Goal: Transaction & Acquisition: Purchase product/service

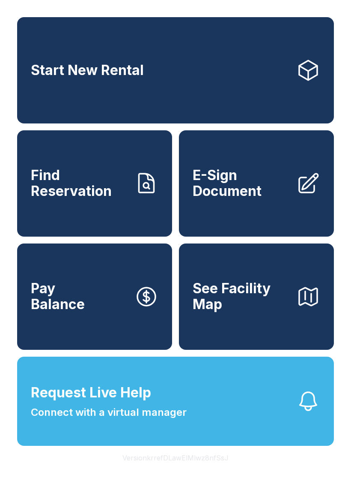
click at [193, 87] on link "Start New Rental" at bounding box center [175, 70] width 317 height 106
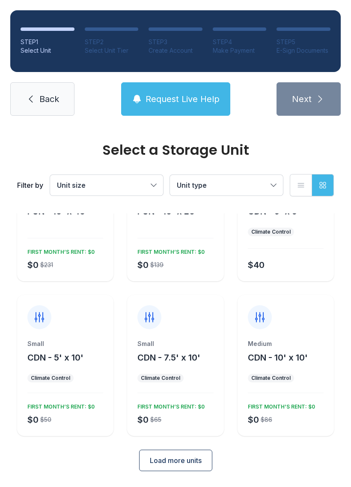
scroll to position [66, 0]
click at [70, 345] on div "Small" at bounding box center [65, 344] width 76 height 9
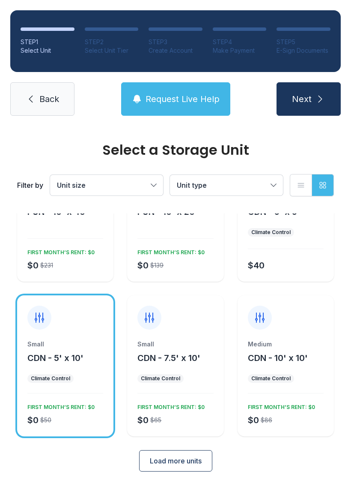
click at [216, 334] on div "Small CDN - 7.5' x 10' Climate Control $0 $65 FIRST MONTH’S RENT: $0" at bounding box center [175, 365] width 96 height 141
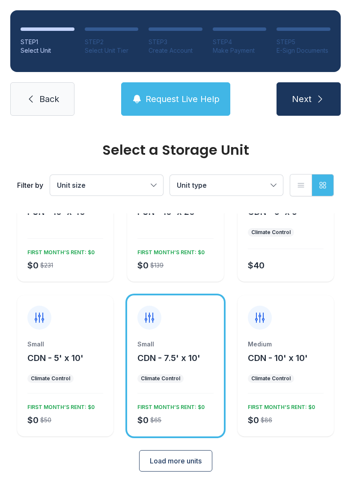
click at [30, 96] on icon at bounding box center [31, 99] width 10 height 10
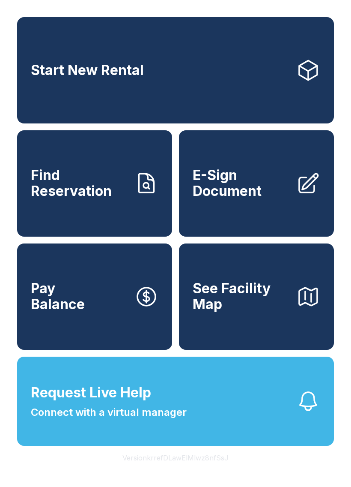
click at [100, 214] on link "Find Reservation" at bounding box center [94, 183] width 155 height 106
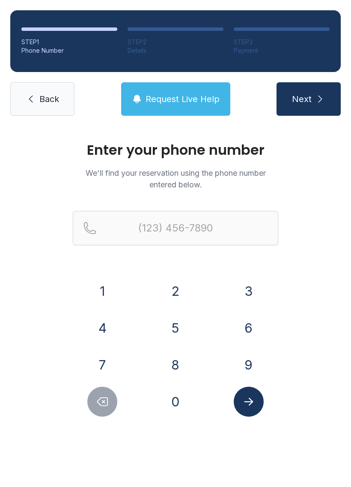
click at [111, 363] on button "7" at bounding box center [102, 365] width 30 height 30
click at [173, 401] on button "0" at bounding box center [176, 402] width 30 height 30
click at [103, 315] on button "4" at bounding box center [102, 328] width 30 height 30
click at [251, 297] on button "3" at bounding box center [249, 291] width 30 height 30
click at [106, 283] on button "1" at bounding box center [102, 291] width 30 height 30
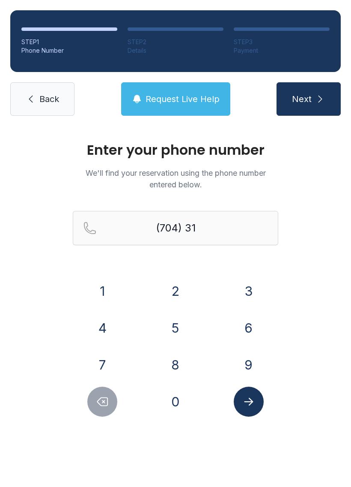
click at [178, 324] on button "5" at bounding box center [176, 328] width 30 height 30
click at [108, 358] on button "7" at bounding box center [102, 365] width 30 height 30
click at [186, 402] on button "0" at bounding box center [176, 402] width 30 height 30
click at [245, 365] on button "9" at bounding box center [249, 365] width 30 height 30
click at [246, 334] on button "6" at bounding box center [249, 328] width 30 height 30
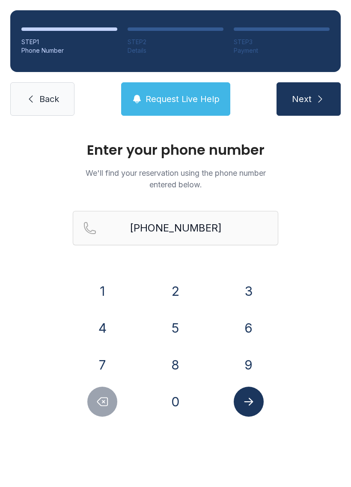
click at [252, 400] on icon "Submit lookup form" at bounding box center [249, 401] width 13 height 13
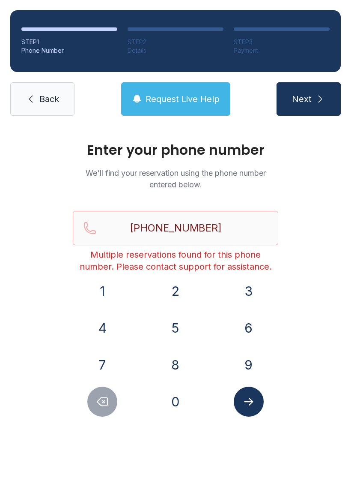
click at [102, 409] on button "Delete number" at bounding box center [102, 402] width 30 height 30
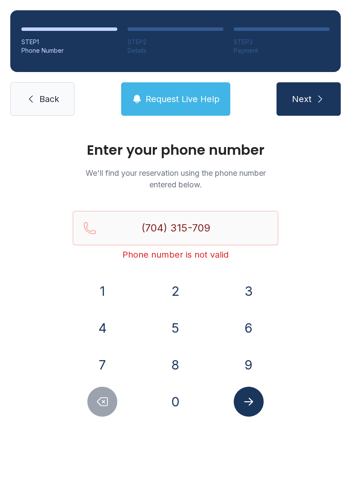
click at [102, 416] on button "Delete number" at bounding box center [102, 402] width 30 height 30
click at [101, 416] on button "Delete number" at bounding box center [102, 402] width 30 height 30
click at [102, 409] on button "Delete number" at bounding box center [102, 402] width 30 height 30
click at [101, 409] on button "Delete number" at bounding box center [102, 402] width 30 height 30
click at [102, 409] on button "Delete number" at bounding box center [102, 402] width 30 height 30
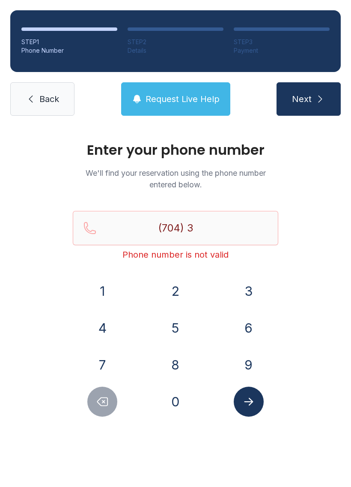
click at [102, 409] on button "Delete number" at bounding box center [102, 402] width 30 height 30
click at [102, 399] on icon "Delete number" at bounding box center [102, 401] width 13 height 13
click at [114, 407] on button "Delete number" at bounding box center [102, 402] width 30 height 30
type input "(7"
click at [114, 407] on button "Delete number" at bounding box center [102, 402] width 30 height 30
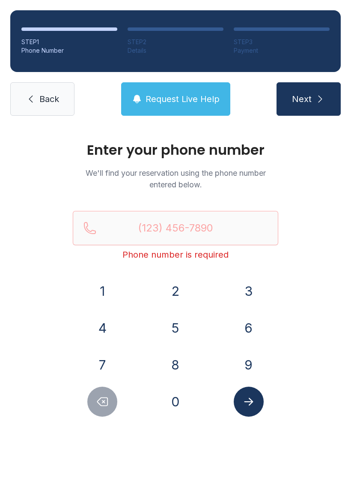
click at [114, 402] on button "Delete number" at bounding box center [102, 402] width 30 height 30
click at [111, 356] on button "7" at bounding box center [102, 365] width 30 height 30
click at [170, 394] on button "0" at bounding box center [176, 402] width 30 height 30
click at [108, 332] on button "4" at bounding box center [102, 328] width 30 height 30
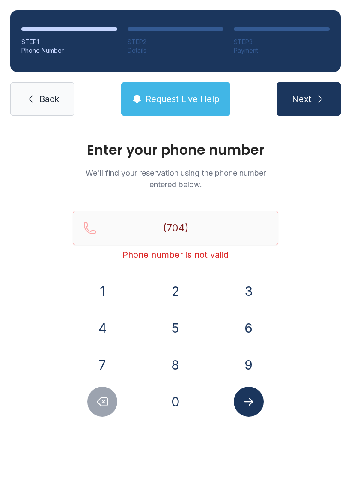
click at [257, 295] on button "3" at bounding box center [249, 291] width 30 height 30
click at [114, 286] on button "1" at bounding box center [102, 291] width 30 height 30
click at [177, 326] on button "5" at bounding box center [176, 328] width 30 height 30
click at [108, 363] on button "7" at bounding box center [102, 365] width 30 height 30
click at [185, 402] on button "0" at bounding box center [176, 402] width 30 height 30
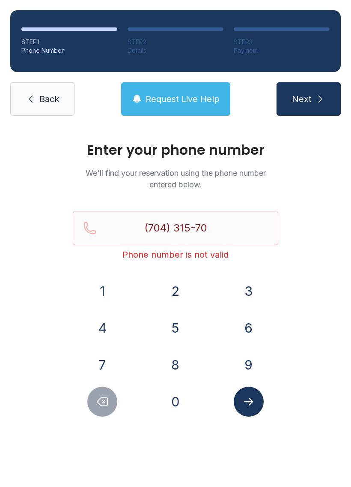
click at [247, 363] on button "9" at bounding box center [249, 365] width 30 height 30
click at [248, 317] on button "6" at bounding box center [249, 328] width 30 height 30
type input "[PHONE_NUMBER]"
click at [250, 398] on icon "Submit lookup form" at bounding box center [249, 401] width 13 height 13
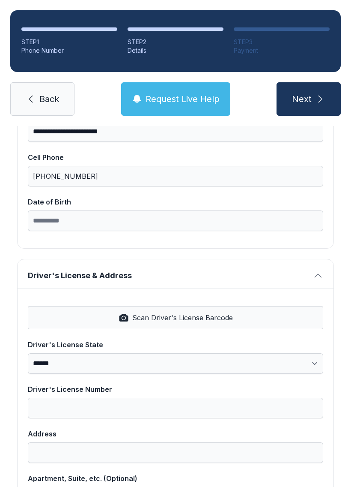
scroll to position [204, 0]
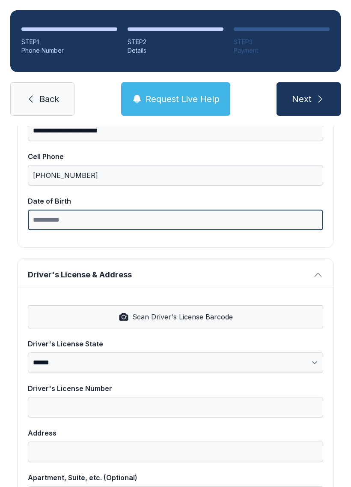
click at [192, 214] on input "Date of Birth" at bounding box center [176, 220] width 296 height 21
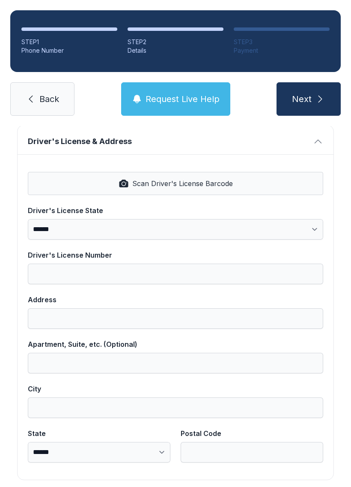
scroll to position [314, 0]
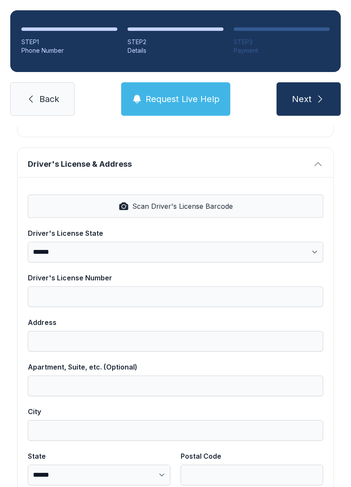
type input "**********"
click at [207, 205] on span "Scan Driver's License Barcode" at bounding box center [182, 206] width 101 height 10
select select "**"
type input "**********"
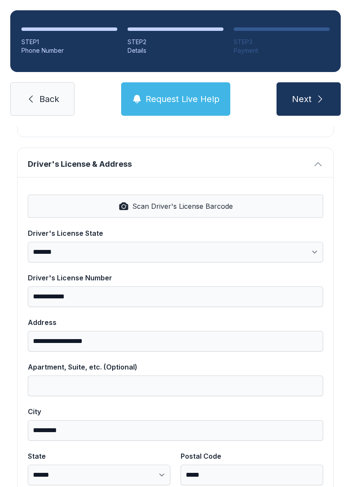
type input "*********"
select select "**"
type input "*****"
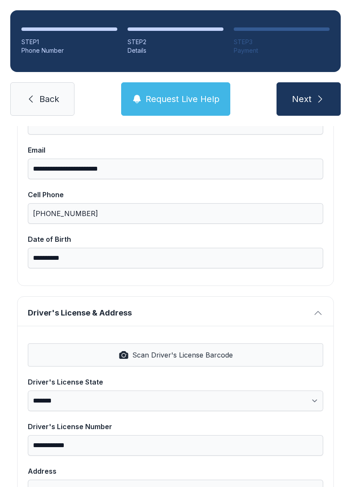
scroll to position [156, 0]
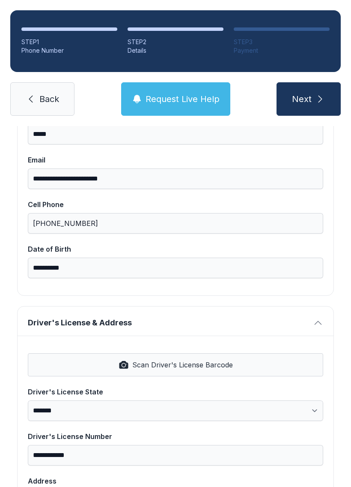
click at [321, 99] on icon "submit" at bounding box center [321, 99] width 4 height 7
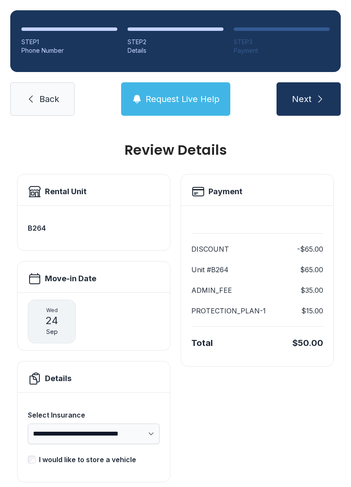
scroll to position [0, 0]
click at [321, 103] on icon "submit" at bounding box center [320, 99] width 10 height 10
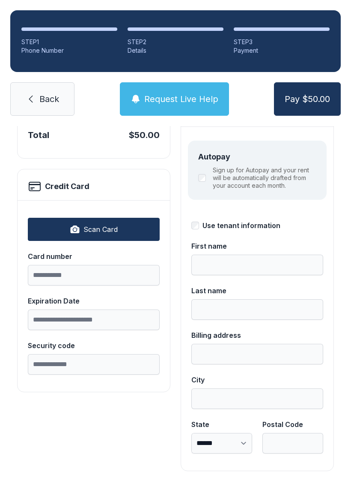
scroll to position [93, 0]
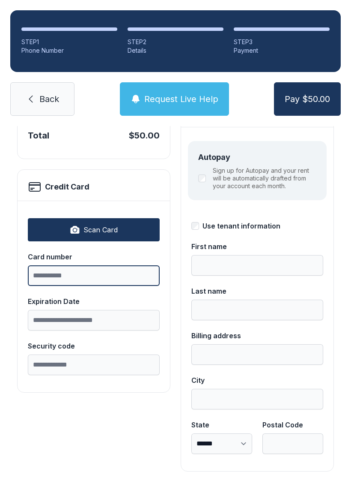
click at [128, 278] on input "Card number" at bounding box center [94, 275] width 132 height 21
click at [135, 230] on button "Scan Card" at bounding box center [94, 229] width 132 height 23
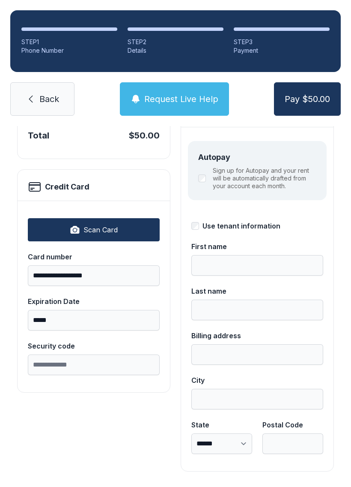
type input "**********"
type input "*****"
click at [114, 362] on input "Security code" at bounding box center [94, 364] width 132 height 21
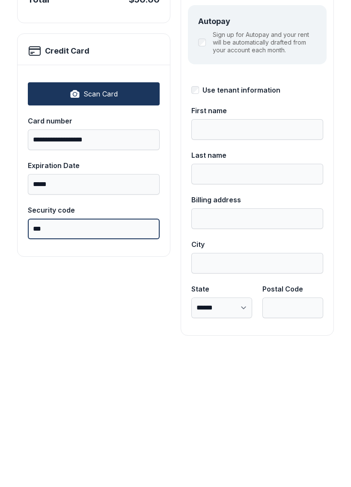
type input "***"
click at [307, 82] on button "Pay $50.00" at bounding box center [307, 98] width 67 height 33
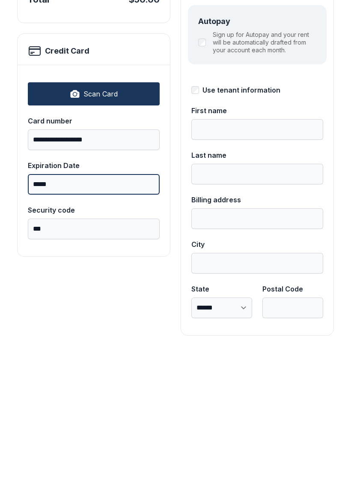
click at [307, 82] on button "Pay $50.00" at bounding box center [307, 98] width 67 height 33
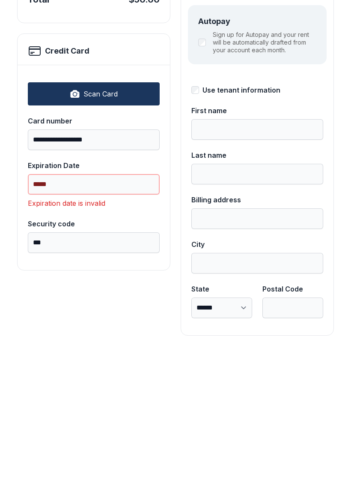
click at [132, 310] on input "*****" at bounding box center [94, 320] width 132 height 21
type input "*"
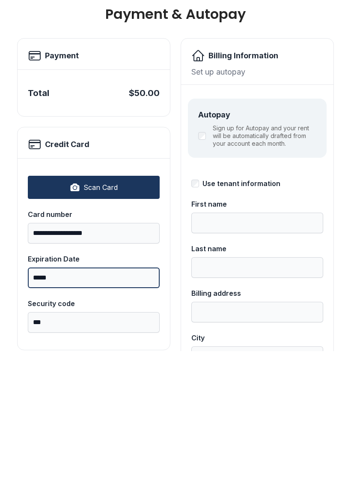
scroll to position [0, 0]
type input "*****"
click at [307, 82] on button "Pay $50.00" at bounding box center [307, 98] width 67 height 33
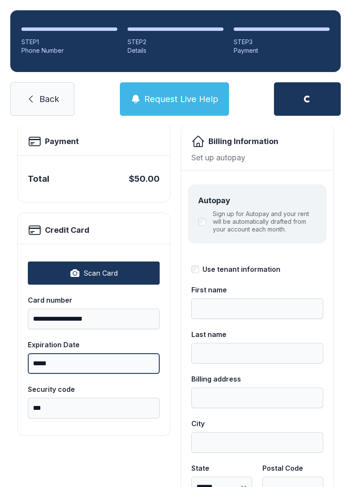
scroll to position [51, 0]
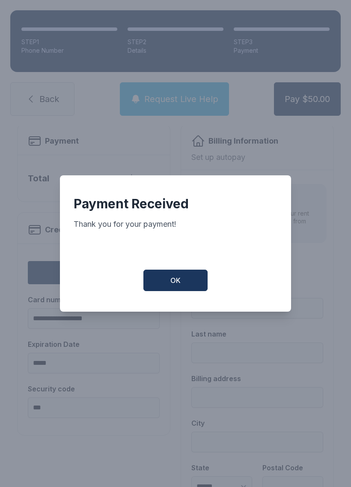
click at [188, 276] on button "OK" at bounding box center [176, 280] width 64 height 21
